Goal: Use online tool/utility: Use online tool/utility

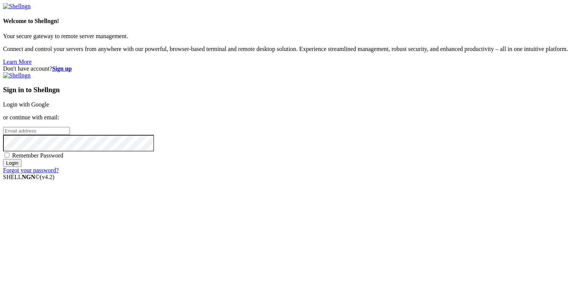
click at [49, 106] on link "Login with Google" at bounding box center [26, 104] width 46 height 6
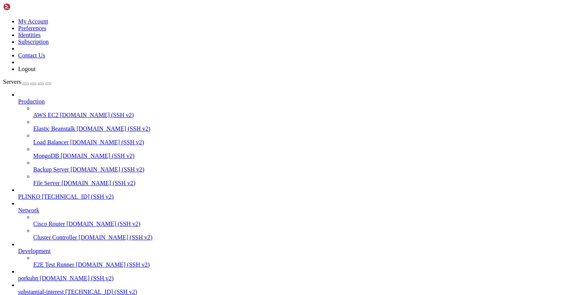
scroll to position [50, 0]
click at [51, 288] on span "substantial-interest" at bounding box center [41, 291] width 46 height 6
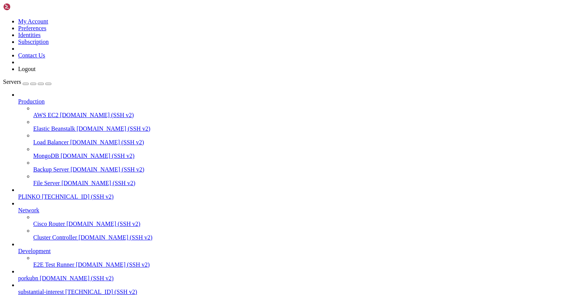
type input "/root"
